Goal: Task Accomplishment & Management: Use online tool/utility

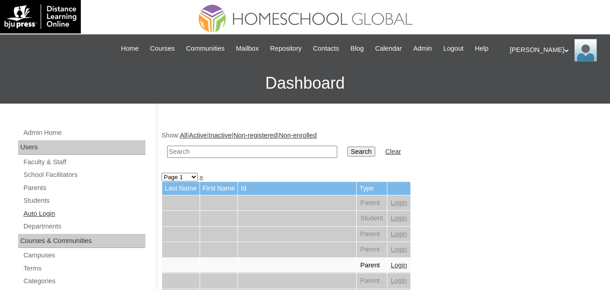
click at [40, 219] on link "Auto Login" at bounding box center [84, 213] width 123 height 11
click at [42, 219] on link "Auto Login" at bounding box center [84, 213] width 123 height 11
click at [210, 157] on input "text" at bounding box center [252, 151] width 170 height 12
click at [222, 158] on input "text" at bounding box center [252, 151] width 170 height 12
paste input "MHP00216-TECHPH2022"
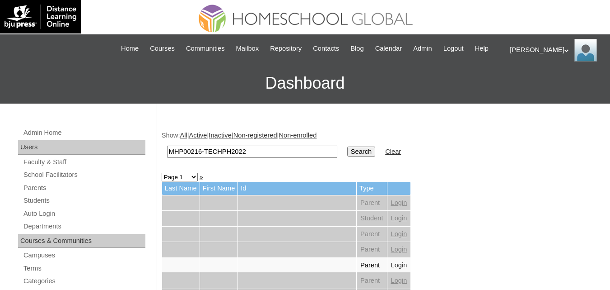
type input "MHP00216-TECHPH2022"
click at [347, 156] on input "Search" at bounding box center [361, 151] width 28 height 10
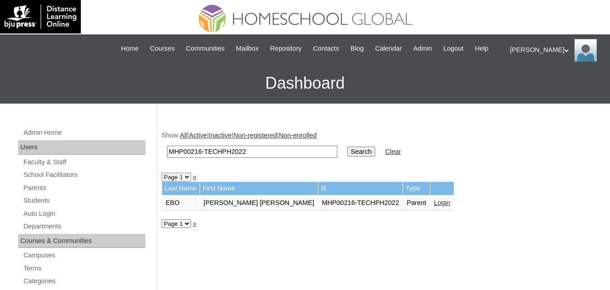
click at [434, 206] on link "Login" at bounding box center [442, 202] width 16 height 7
